Goal: Check status: Check status

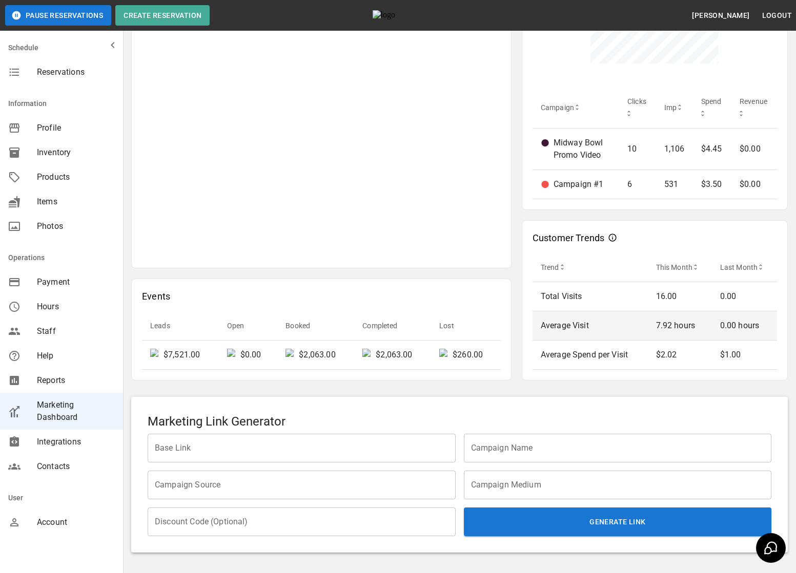
scroll to position [473, 0]
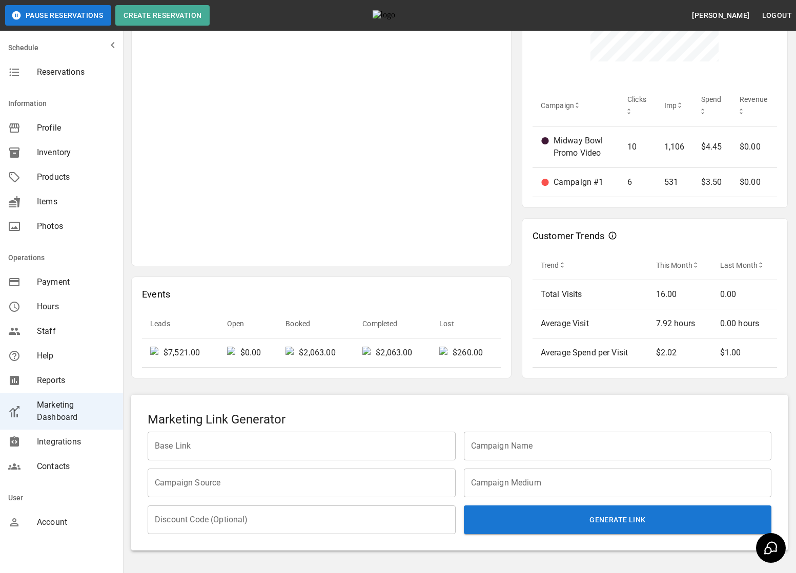
click at [399, 258] on div "Attribution Trend Source Clicks Impressions CPC Revenue Google 16 1,637 $1,027,…" at bounding box center [321, 79] width 380 height 373
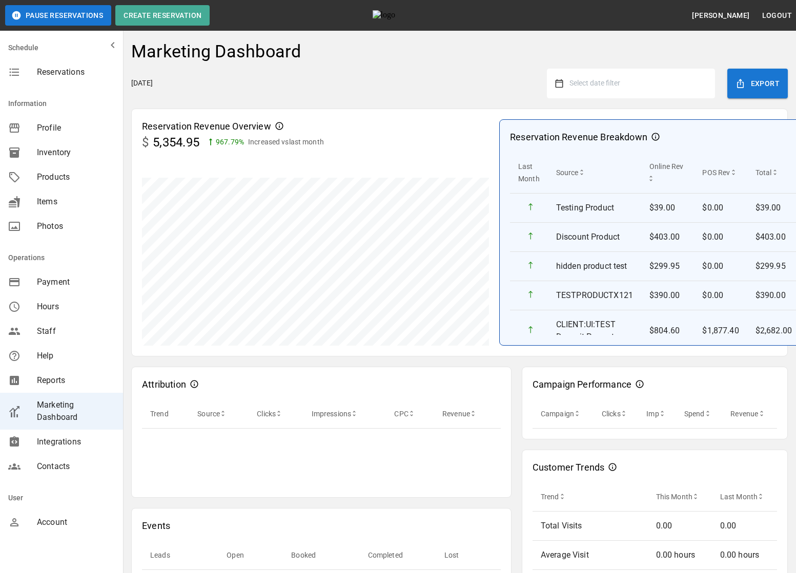
click at [647, 82] on button "Select date filter" at bounding box center [634, 83] width 143 height 18
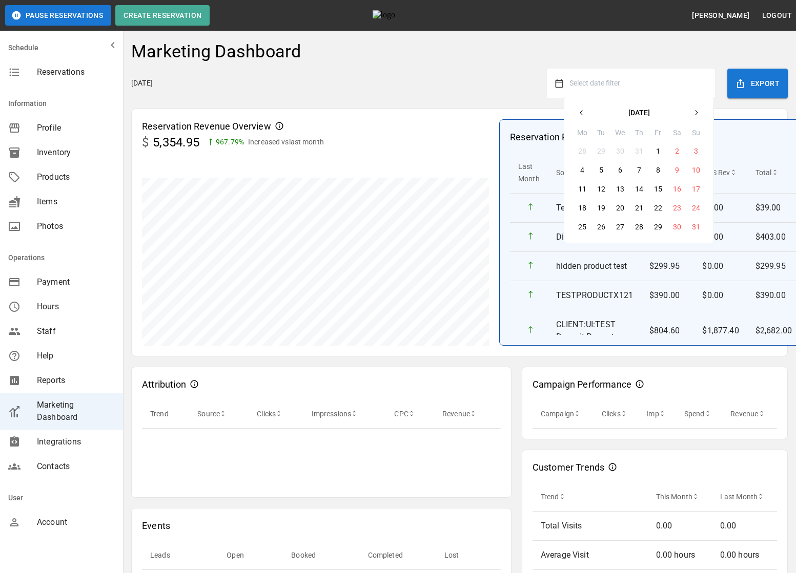
click at [582, 109] on icon "button" at bounding box center [581, 113] width 8 height 8
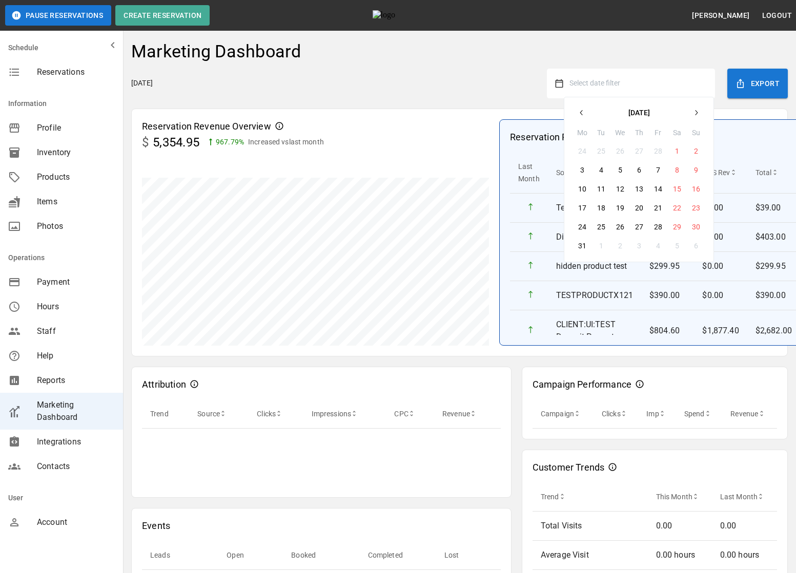
click at [576, 118] on button "button" at bounding box center [581, 113] width 18 height 18
click at [625, 152] on button "1" at bounding box center [620, 151] width 18 height 18
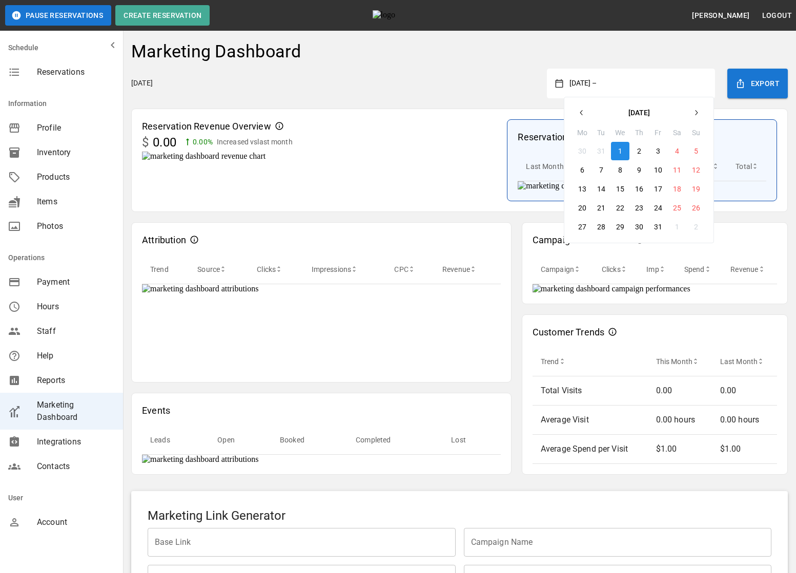
click at [701, 110] on button "button" at bounding box center [696, 113] width 18 height 18
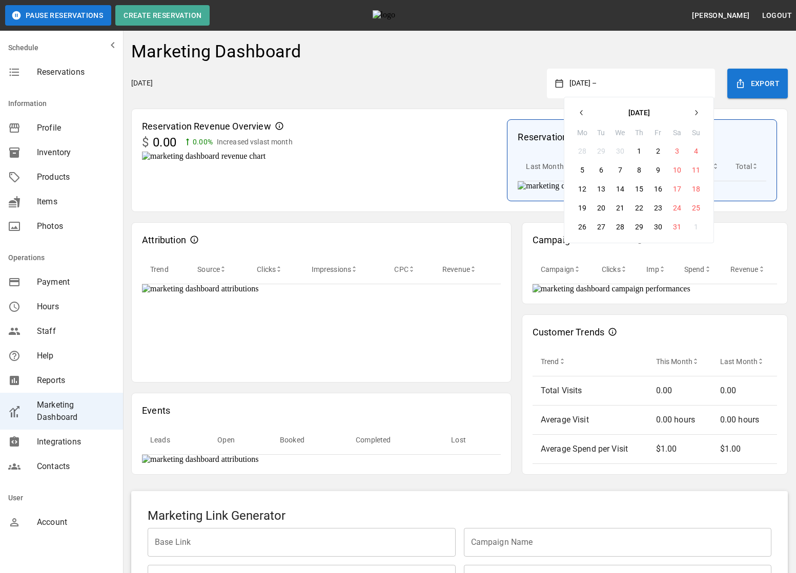
click at [701, 110] on button "button" at bounding box center [696, 113] width 18 height 18
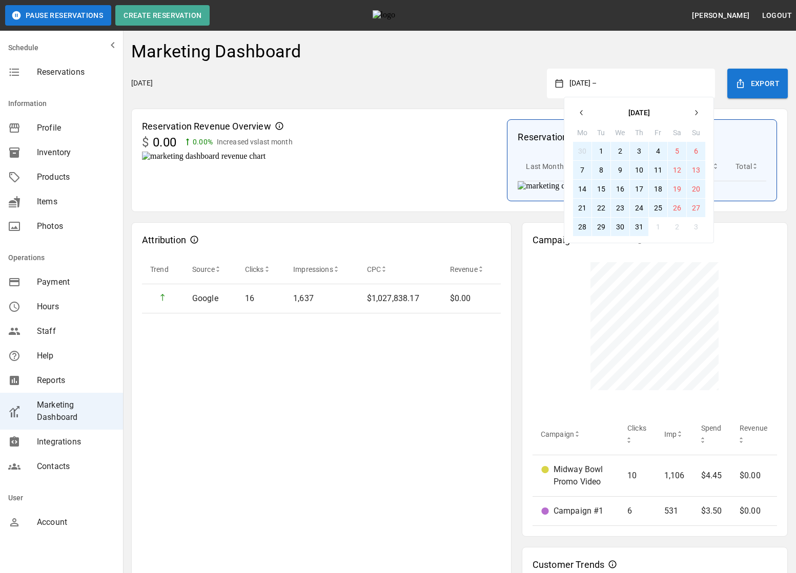
click at [635, 224] on button "31" at bounding box center [639, 227] width 18 height 18
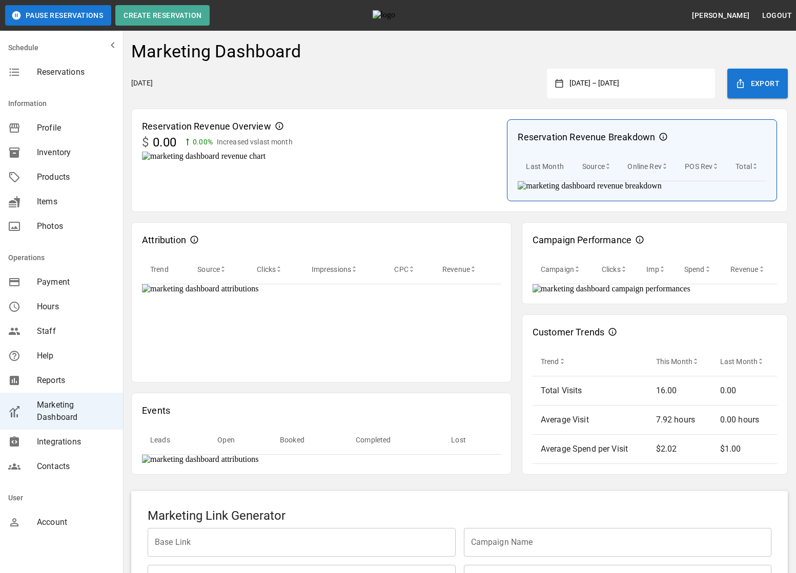
click at [479, 96] on div "Monday, August 25, 2025 January 1, 2025 – July 31, 2025 Export" at bounding box center [459, 84] width 656 height 30
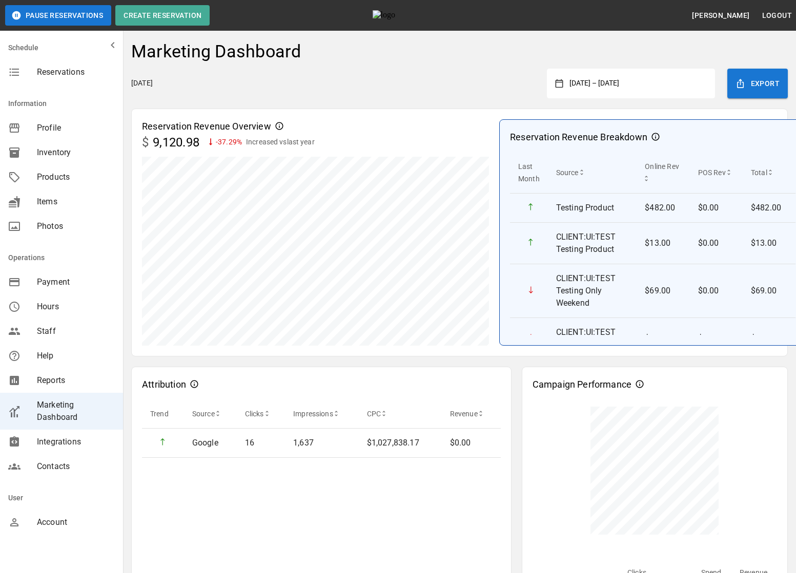
click at [645, 81] on button "January 1, 2025 – July 31, 2025" at bounding box center [634, 83] width 143 height 18
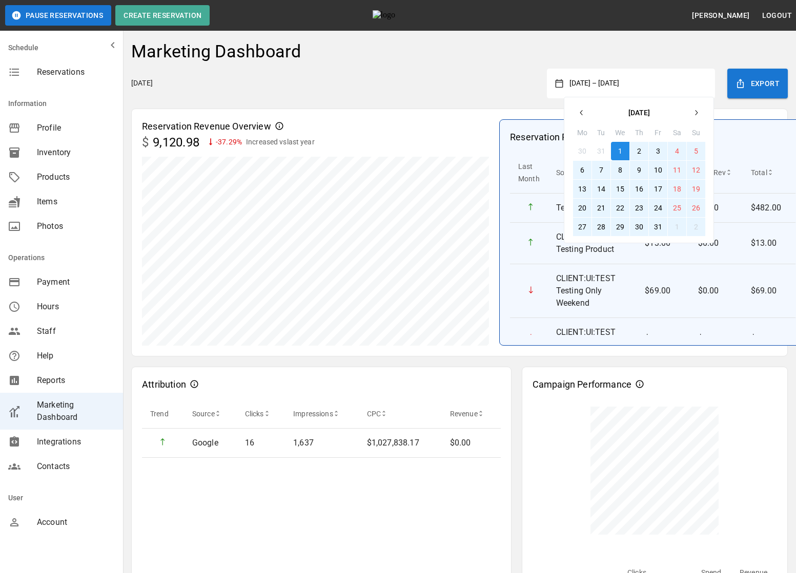
click at [584, 114] on icon "button" at bounding box center [581, 113] width 8 height 8
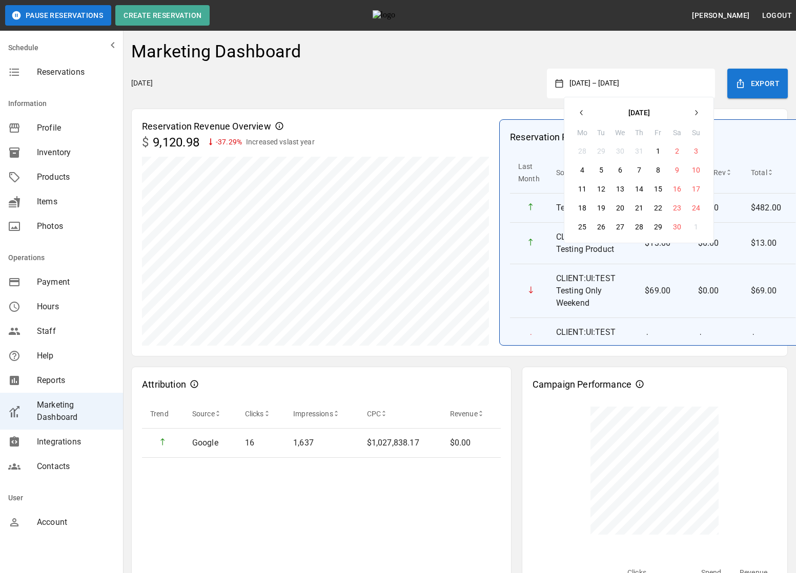
click at [692, 110] on icon "button" at bounding box center [696, 113] width 8 height 8
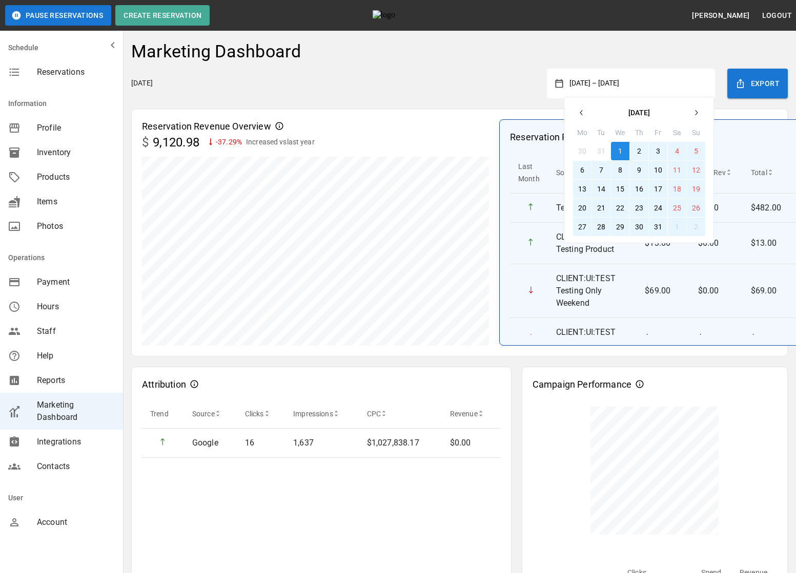
click at [621, 145] on button "1" at bounding box center [620, 151] width 18 height 18
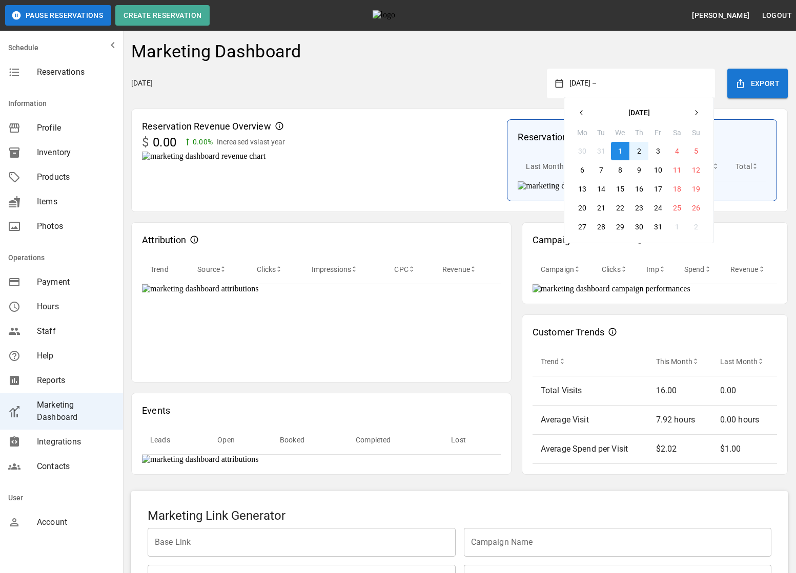
click at [696, 114] on icon "button" at bounding box center [696, 113] width 8 height 8
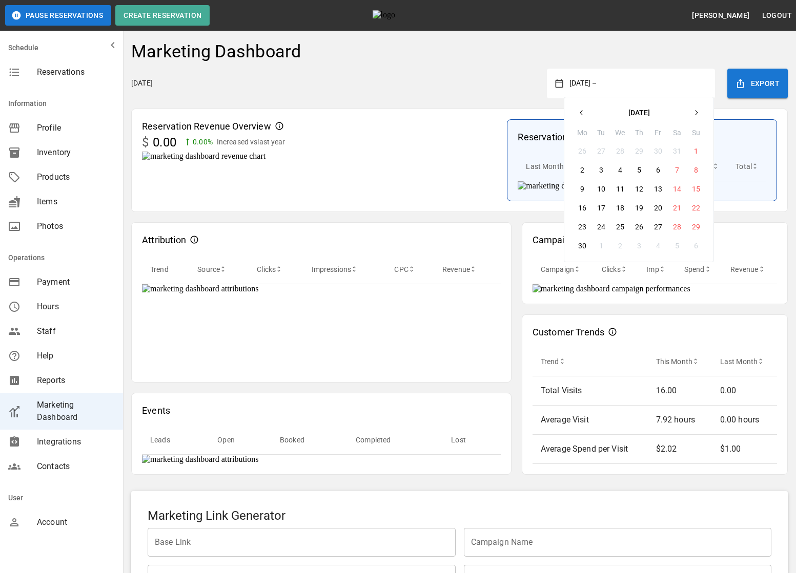
click at [696, 114] on icon "button" at bounding box center [696, 113] width 8 height 8
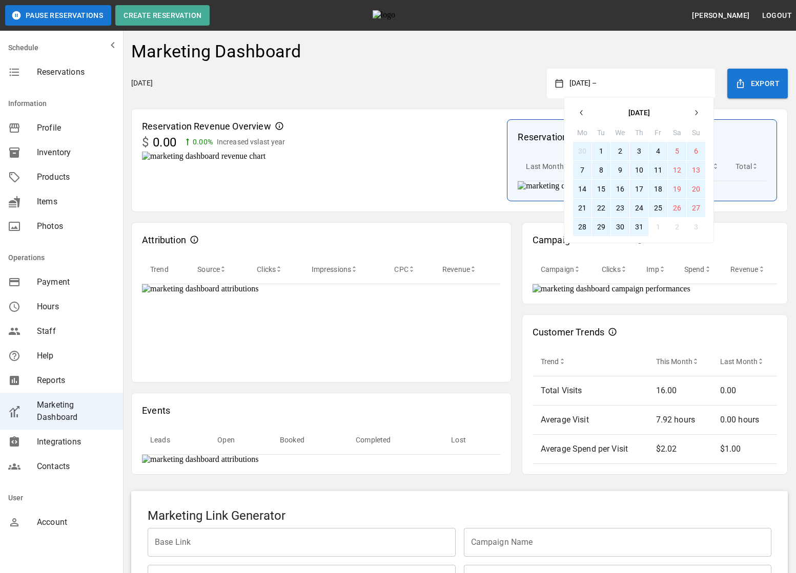
click at [635, 229] on button "31" at bounding box center [639, 227] width 18 height 18
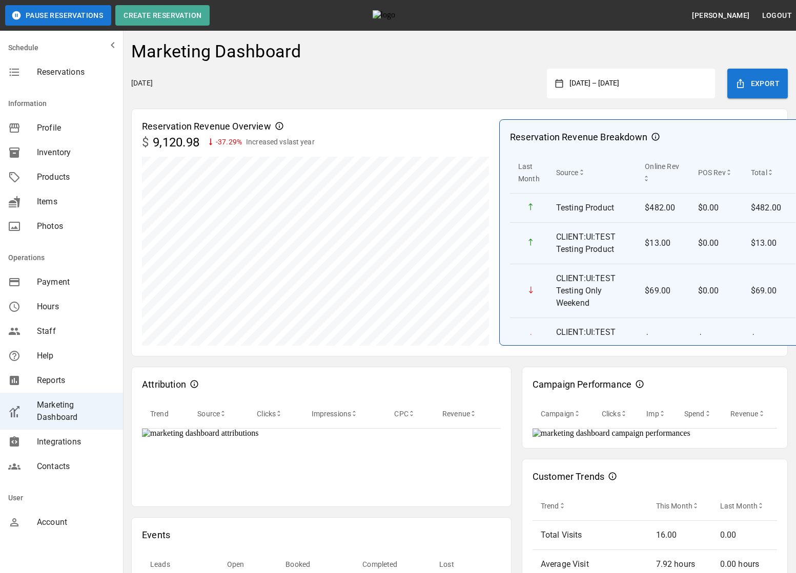
click at [634, 89] on button "January 1, 2025 – July 31, 2025" at bounding box center [634, 83] width 143 height 18
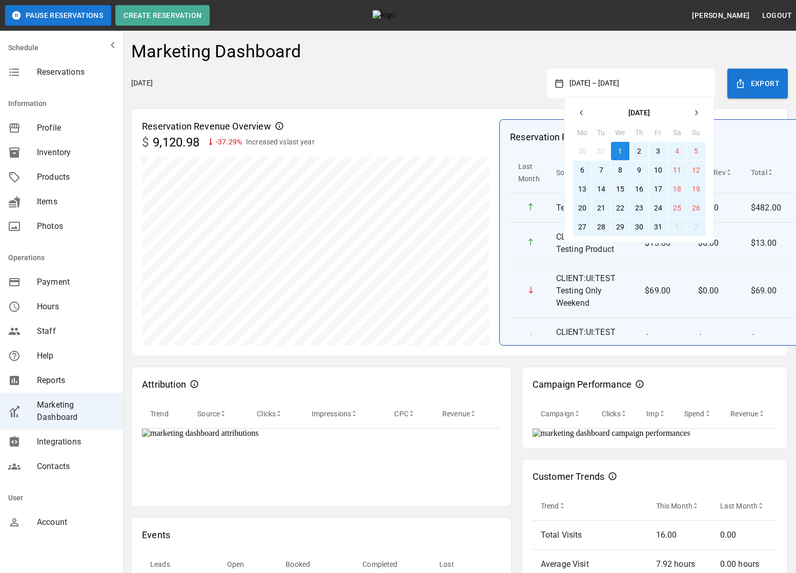
click at [618, 145] on button "1" at bounding box center [620, 151] width 18 height 18
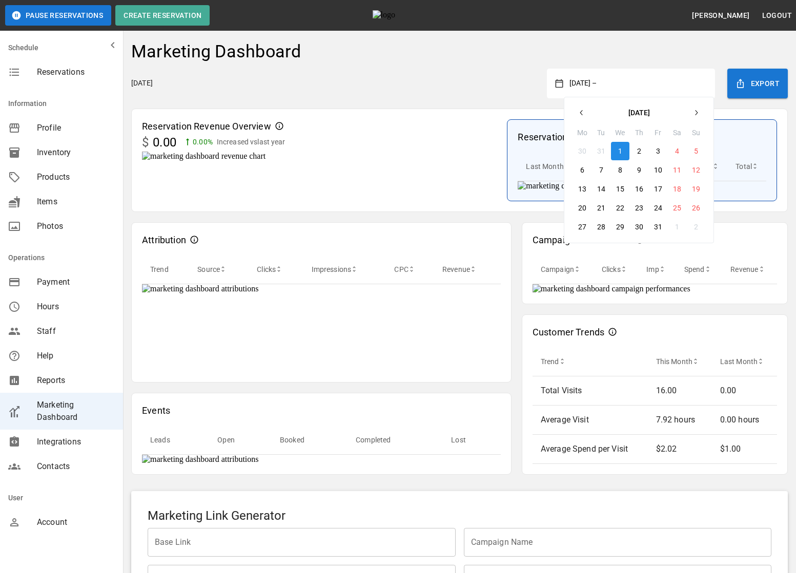
click at [693, 110] on icon "button" at bounding box center [696, 113] width 8 height 8
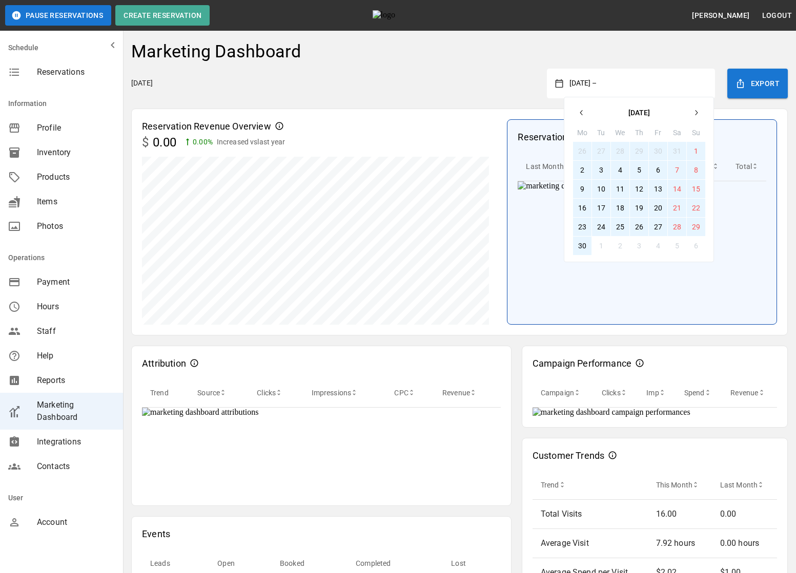
click at [585, 242] on button "30" at bounding box center [582, 246] width 18 height 18
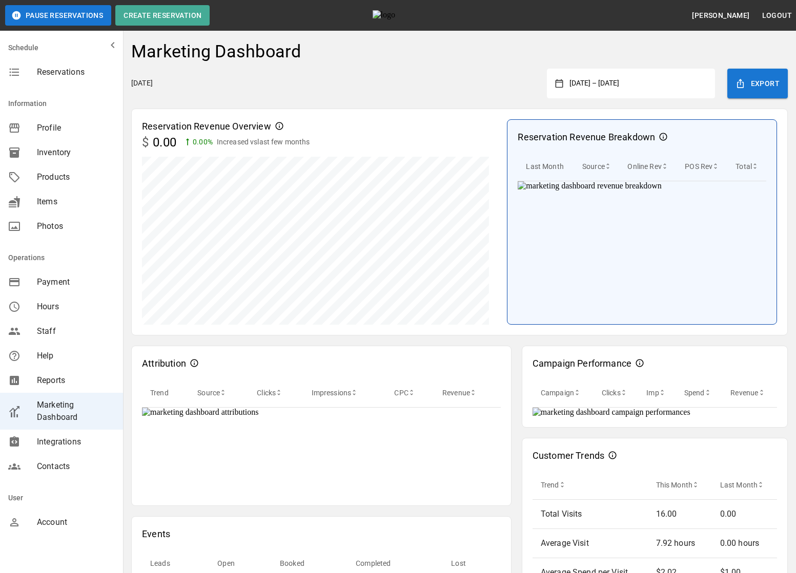
scroll to position [524, 0]
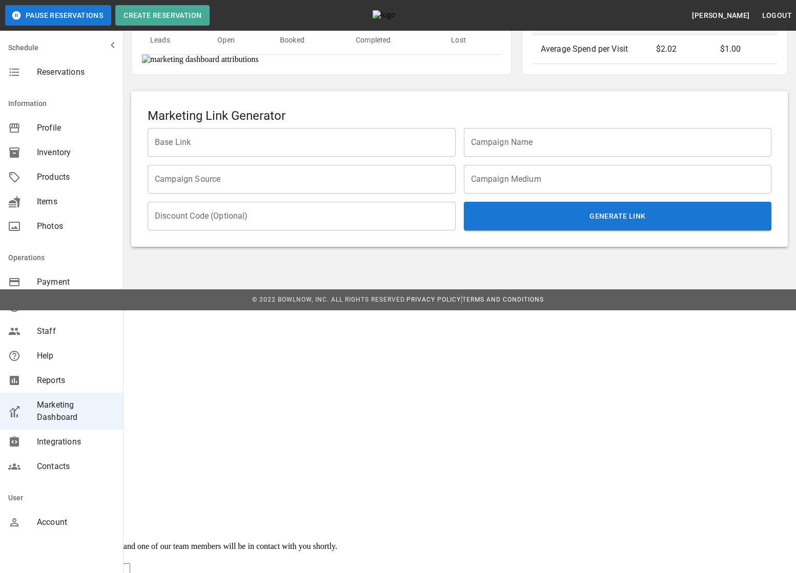
drag, startPoint x: 649, startPoint y: 282, endPoint x: 666, endPoint y: 282, distance: 16.4
click at [666, 26] on p "7.92 hours" at bounding box center [680, 20] width 48 height 12
copy p "7.92"
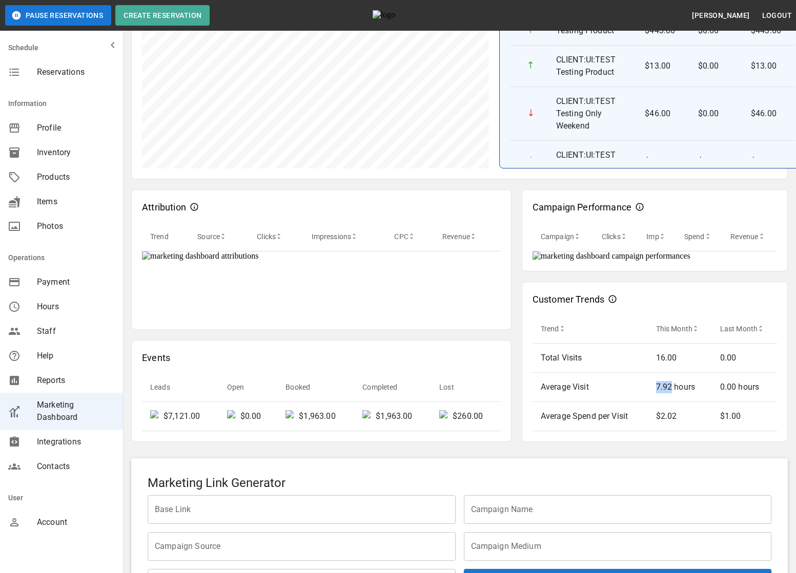
scroll to position [0, 0]
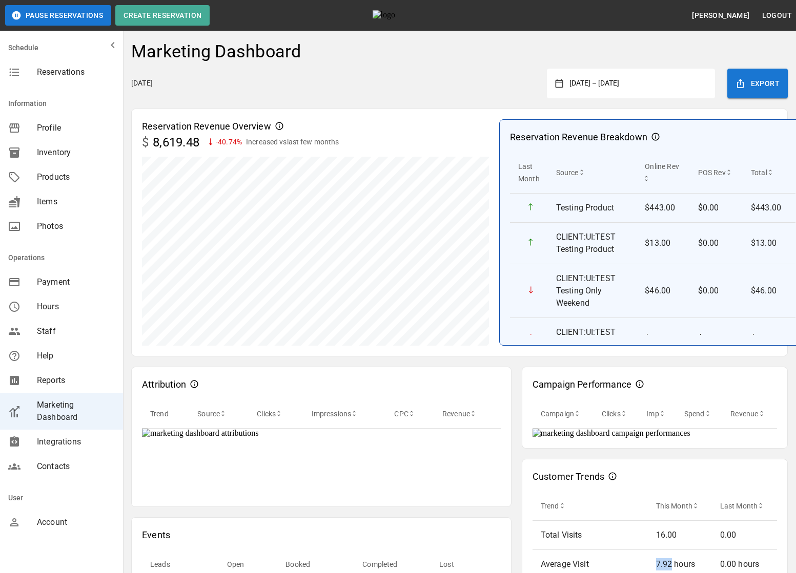
click at [629, 78] on button "January 1, 2025 – June 30, 2025" at bounding box center [634, 83] width 143 height 18
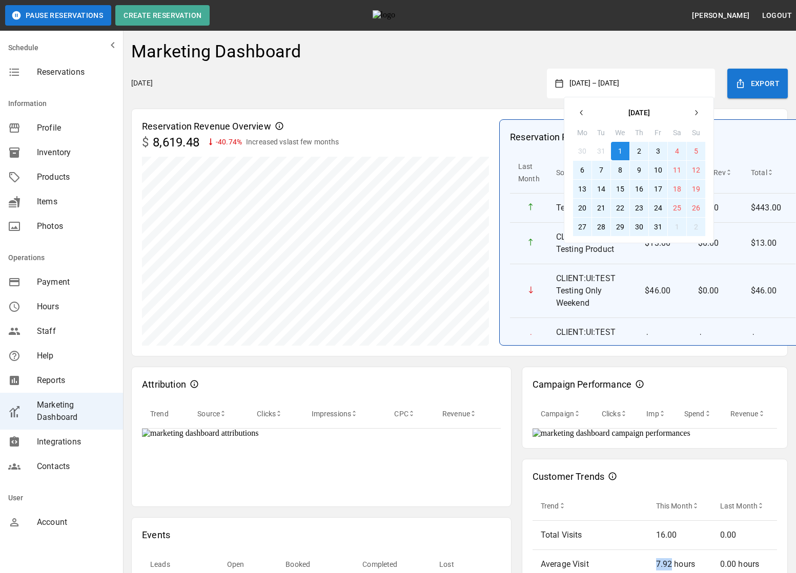
click at [622, 153] on button "1" at bounding box center [620, 151] width 18 height 18
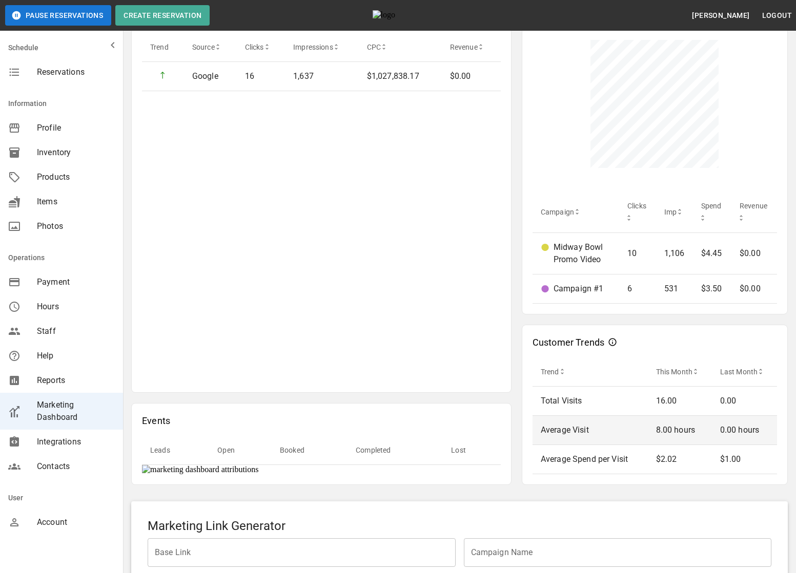
scroll to position [363, 0]
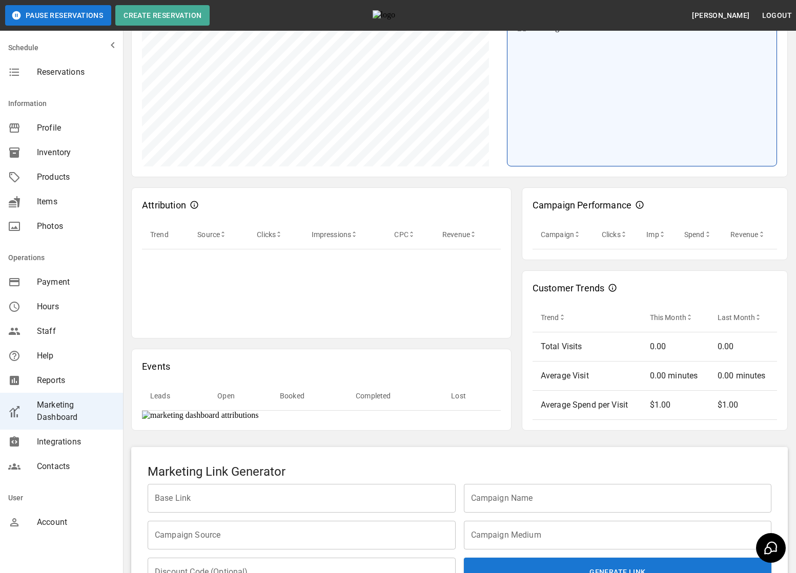
scroll to position [162, 0]
